Goal: Information Seeking & Learning: Check status

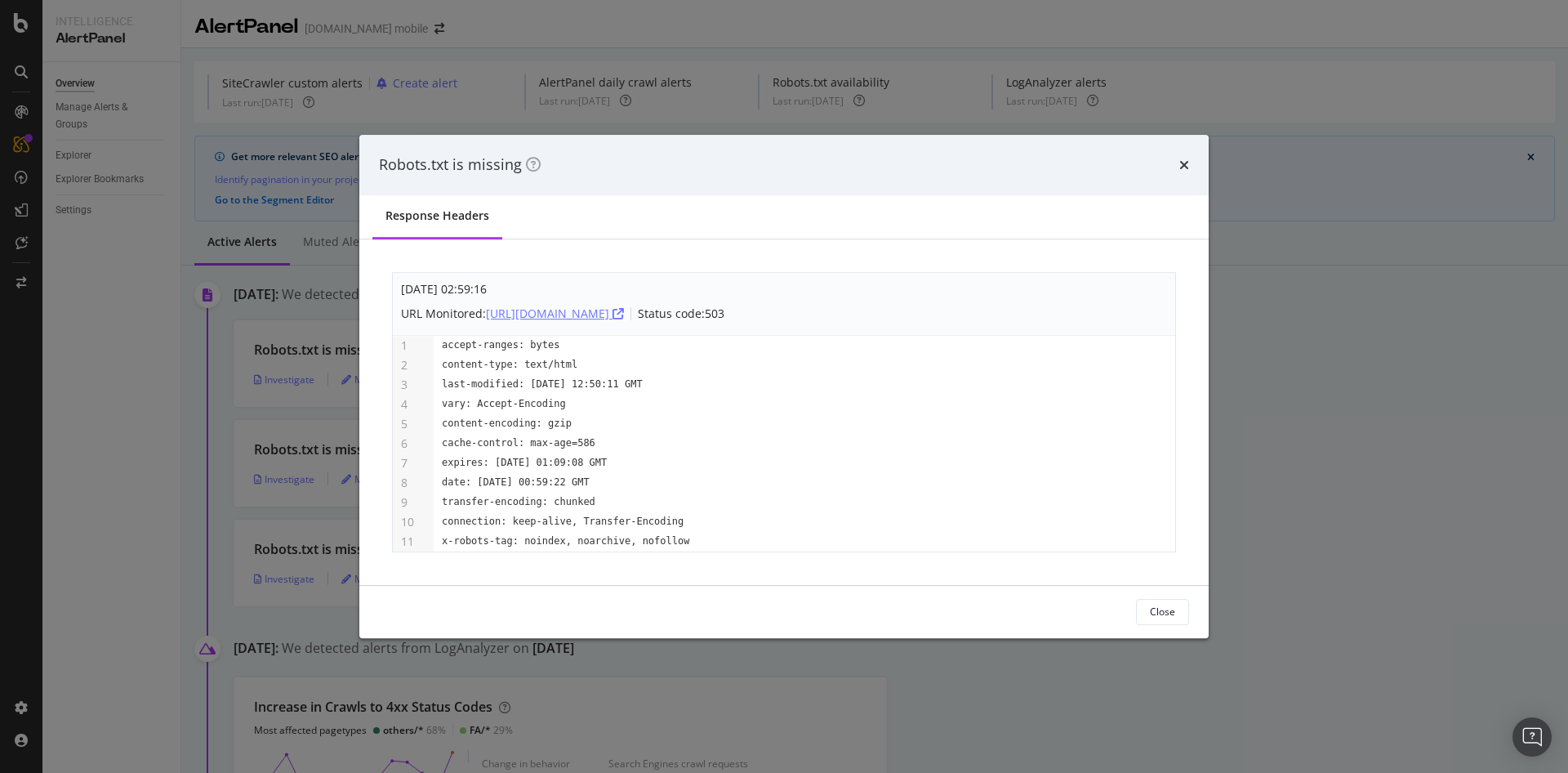
click at [624, 317] on div "[URL][DOMAIN_NAME]" at bounding box center [555, 314] width 138 height 16
